Goal: Communication & Community: Answer question/provide support

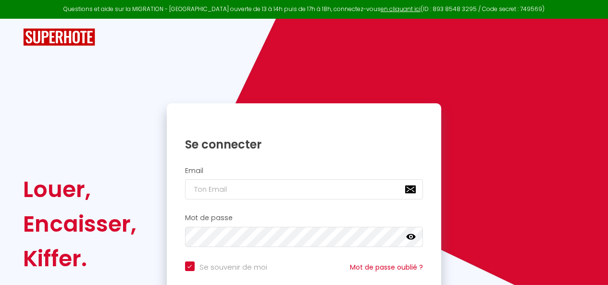
type input "[EMAIL_ADDRESS][DOMAIN_NAME]"
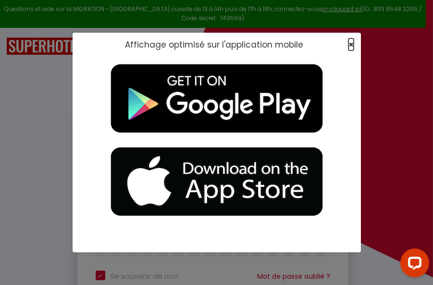
click at [351, 44] on span "×" at bounding box center [350, 44] width 5 height 12
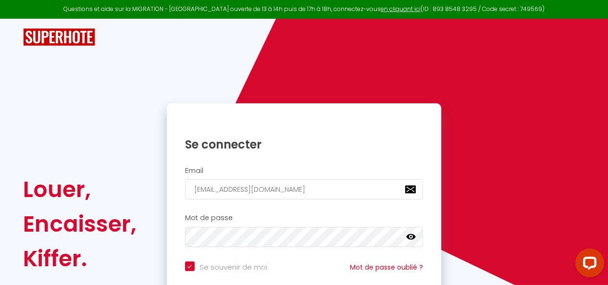
click at [408, 238] on icon at bounding box center [411, 237] width 10 height 6
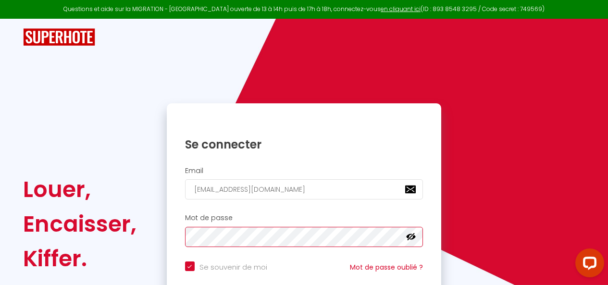
scroll to position [78, 0]
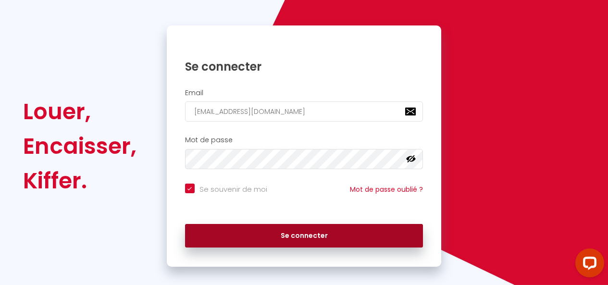
click at [312, 243] on button "Se connecter" at bounding box center [304, 236] width 238 height 24
checkbox input "true"
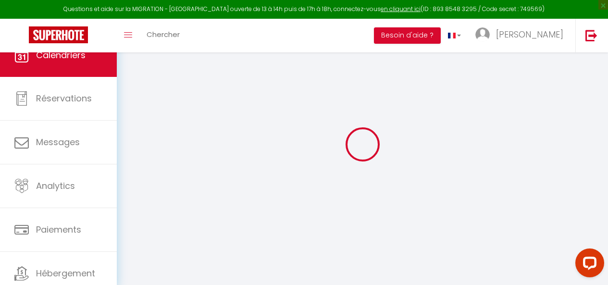
select select
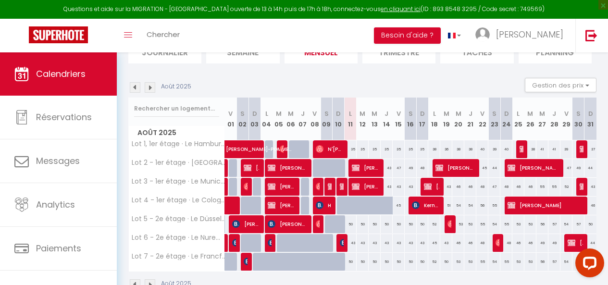
scroll to position [89, 0]
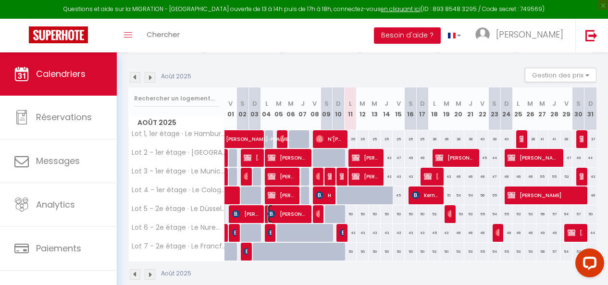
click at [270, 212] on img at bounding box center [272, 214] width 8 height 8
select select "OK"
select select "0"
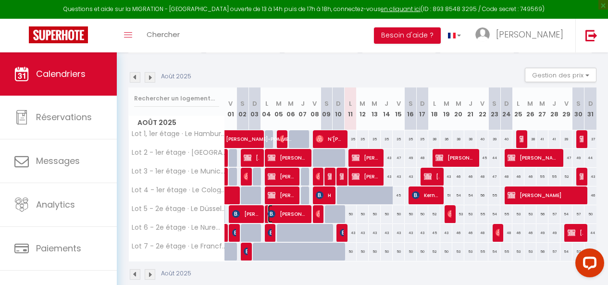
select select "1"
select select
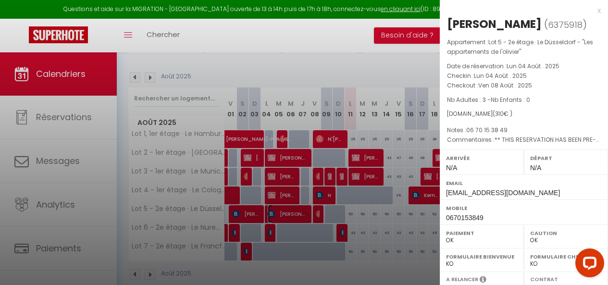
select select "50326"
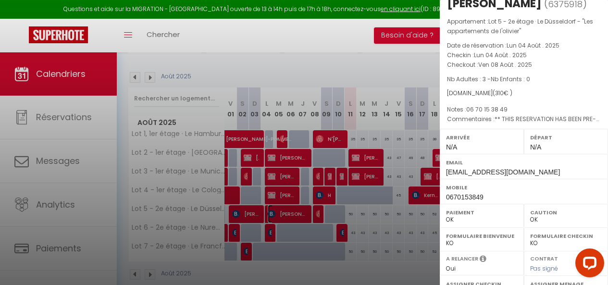
scroll to position [0, 0]
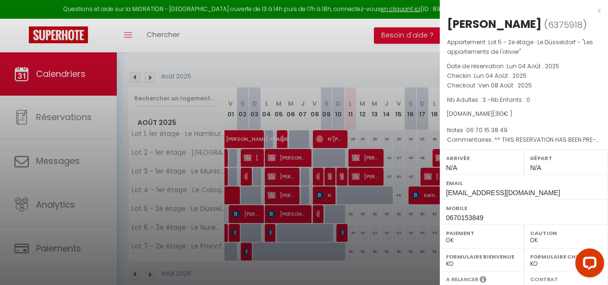
click at [591, 9] on div "x" at bounding box center [519, 11] width 161 height 12
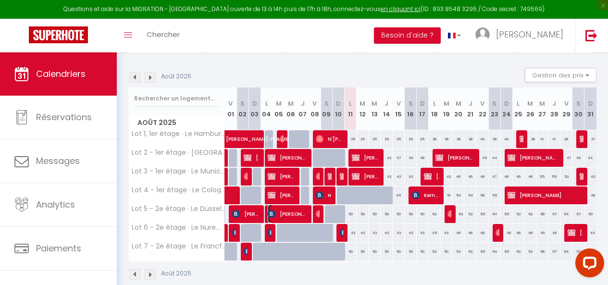
click at [284, 214] on span "[PERSON_NAME]" at bounding box center [287, 214] width 38 height 18
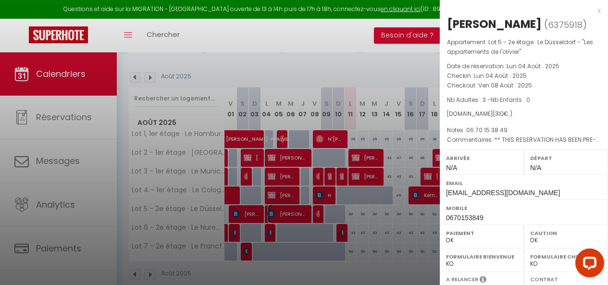
scroll to position [188, 0]
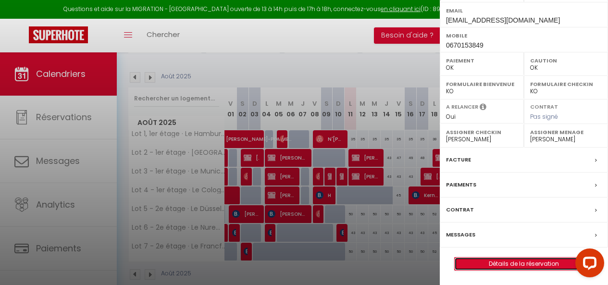
click at [472, 261] on link "Détails de la réservation" at bounding box center [523, 263] width 138 height 12
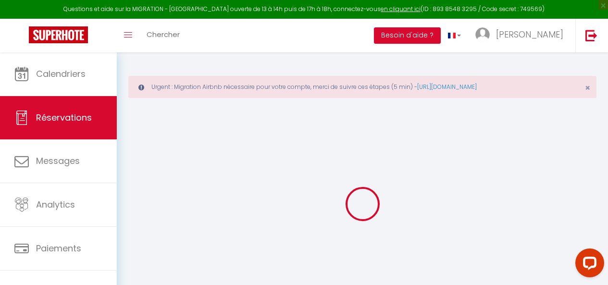
type input "[PERSON_NAME]"
type input "HUMBERT"
type input "[EMAIL_ADDRESS][DOMAIN_NAME]"
type input "0670153849"
select select "FR"
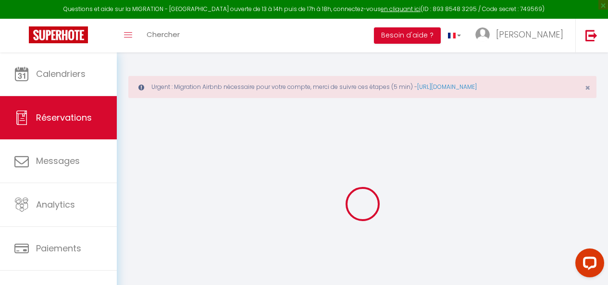
type input "54.48"
select select "45982"
select select "1"
select select
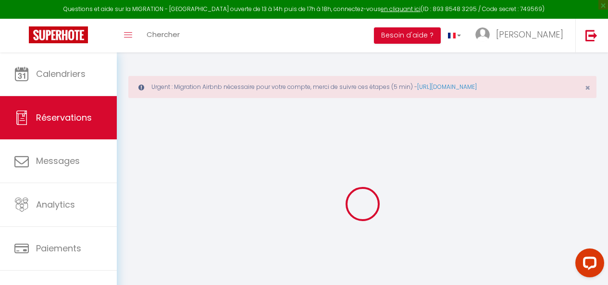
type input "3"
select select "12"
select select "15"
type input "280"
checkbox input "false"
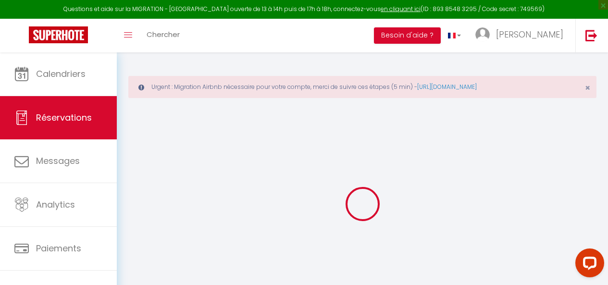
type input "0"
select select "2"
type input "20"
type input "10"
type input "0"
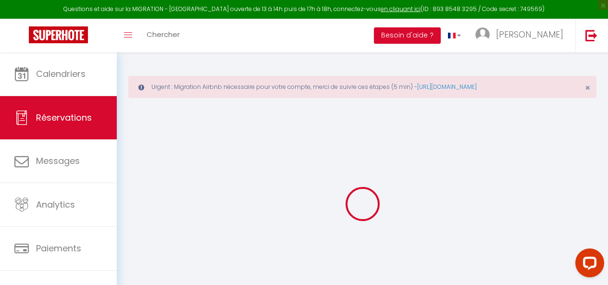
select select
checkbox input "false"
select select
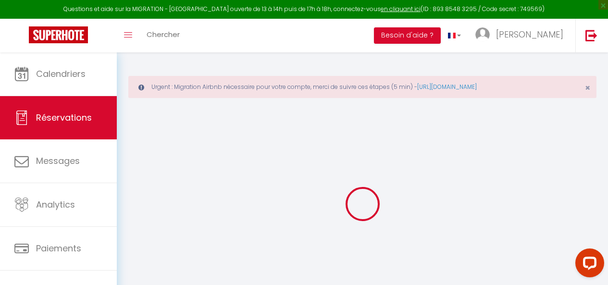
checkbox input "false"
select select
checkbox input "false"
type \ "** THIS RESERVATION HAS BEEN PRE-PAID ** BOOKING NOTE : Payment charge is EUR 5…"
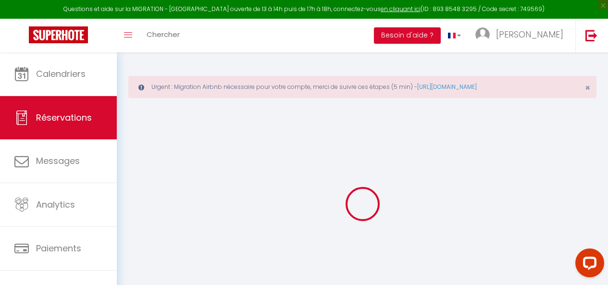
type \?1 "06 70 15 38 49"
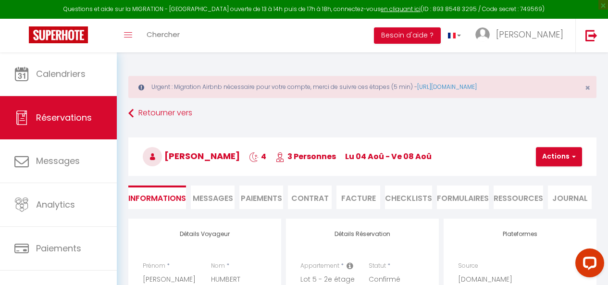
type input "30"
select select
checkbox input "false"
select select
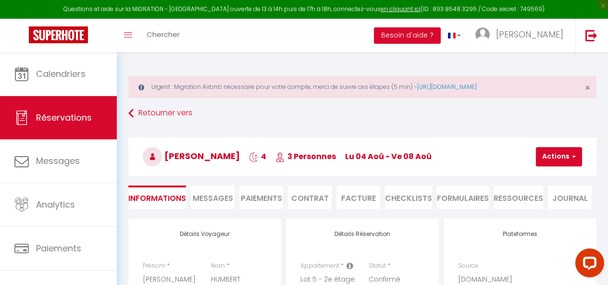
select select
click at [215, 194] on span "Messages" at bounding box center [213, 198] width 40 height 11
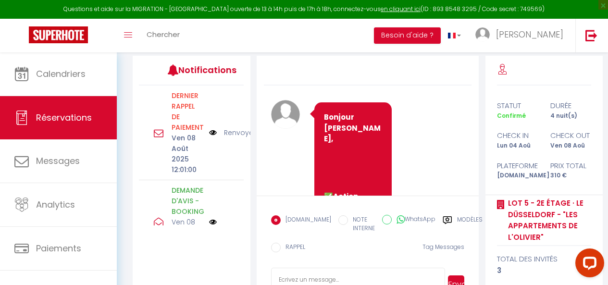
scroll to position [178, 0]
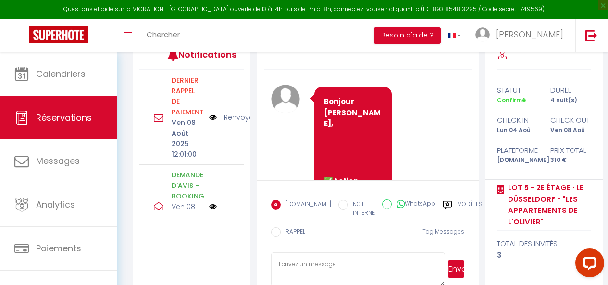
click at [304, 269] on textarea at bounding box center [358, 269] width 174 height 34
type textarea "s"
type textarea "b"
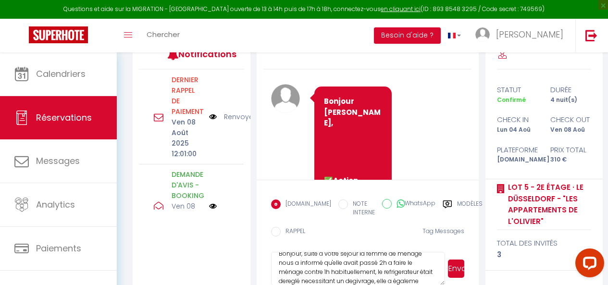
scroll to position [19, 0]
click at [390, 273] on textarea "Bonjour, suite a votre séjour la femme de ménage nous a informé qu'elle avait p…" at bounding box center [358, 269] width 174 height 34
click at [339, 277] on textarea "Bonjour, suite a votre séjour la femme de ménage nous a informé qu'elle avait p…" at bounding box center [358, 269] width 174 height 34
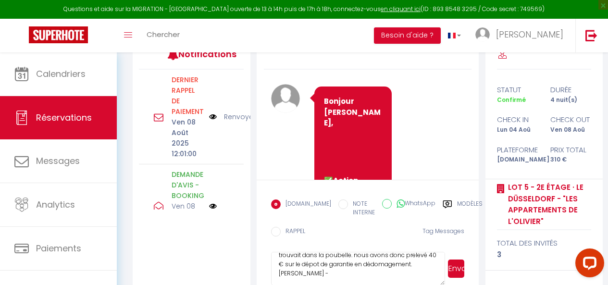
type textarea "Bonjour, suite a votre séjour la femme de ménage nous a informé qu'elle avait p…"
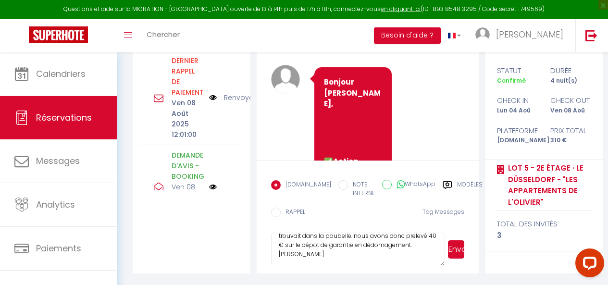
drag, startPoint x: 277, startPoint y: 264, endPoint x: 414, endPoint y: 304, distance: 142.9
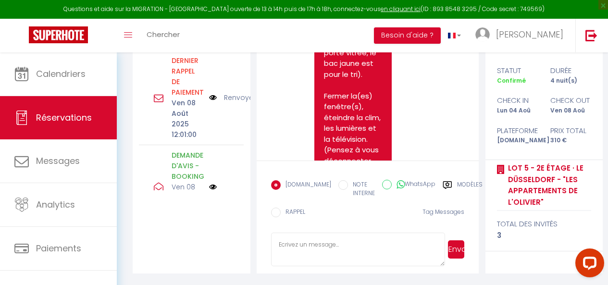
scroll to position [6012, 0]
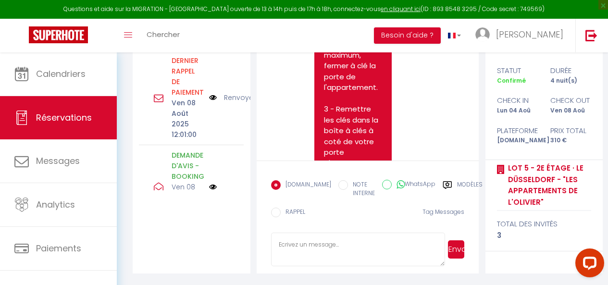
paste textarea "Bonjour, À la suite de votre séjour, nous avons constaté, par l’intermédiaire d…"
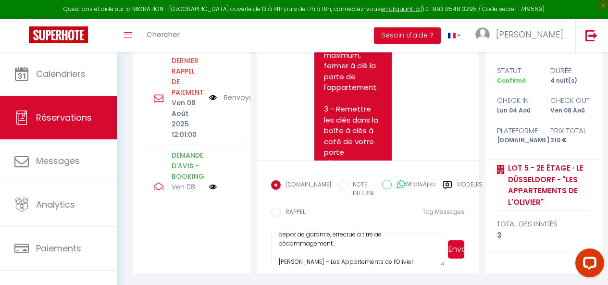
type textarea "Bonjour, À la suite de votre séjour, nous avons constaté, par l’intermédiaire d…"
click at [459, 253] on button "Envoyer" at bounding box center [456, 249] width 16 height 18
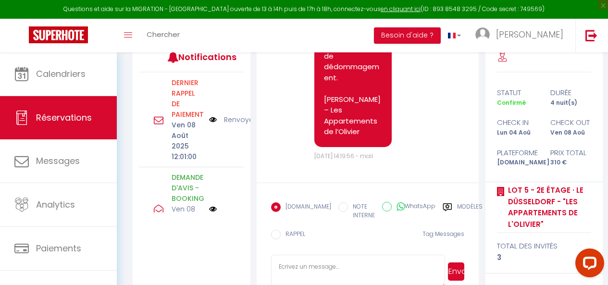
scroll to position [198, 0]
